Goal: Task Accomplishment & Management: Manage account settings

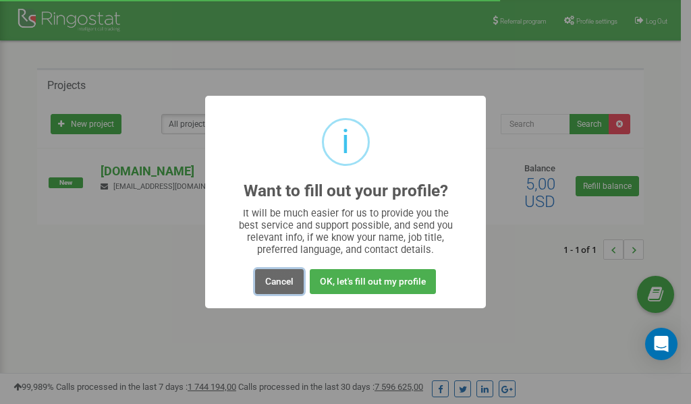
click at [279, 278] on button "Cancel" at bounding box center [279, 281] width 49 height 25
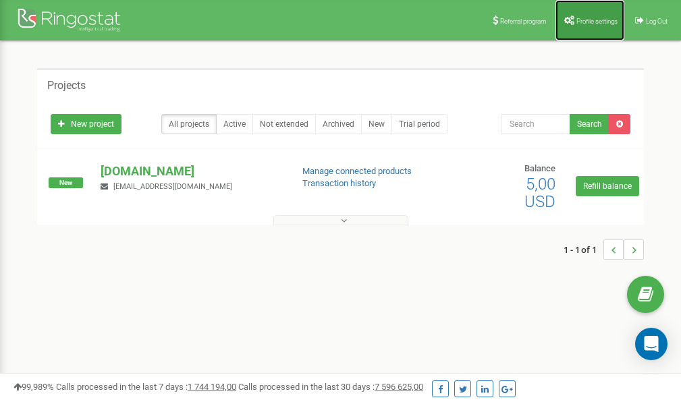
click at [581, 18] on span "Profile settings" at bounding box center [596, 21] width 41 height 7
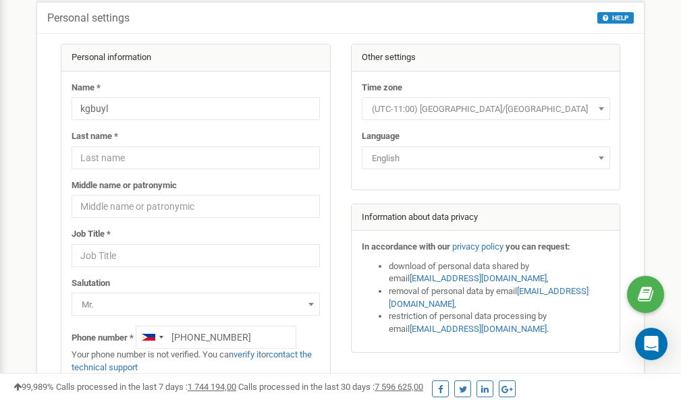
scroll to position [67, 0]
click at [254, 354] on link "verify it" at bounding box center [247, 354] width 28 height 10
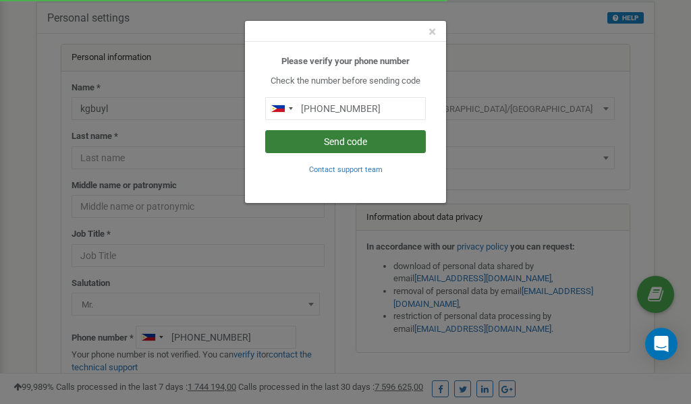
click at [356, 140] on button "Send code" at bounding box center [345, 141] width 161 height 23
